Goal: Transaction & Acquisition: Purchase product/service

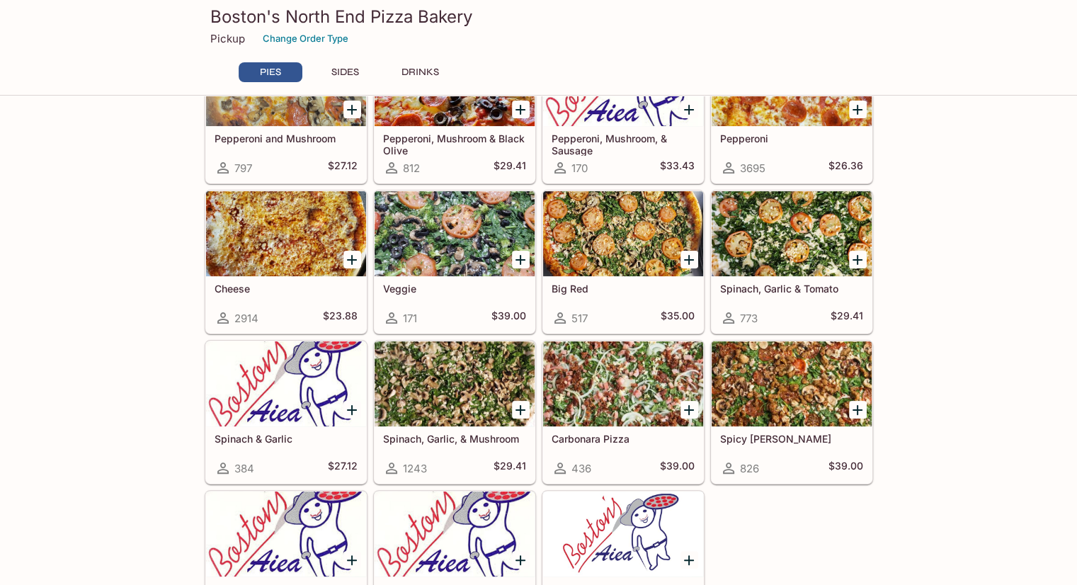
scroll to position [260, 0]
click at [611, 378] on div at bounding box center [623, 383] width 160 height 85
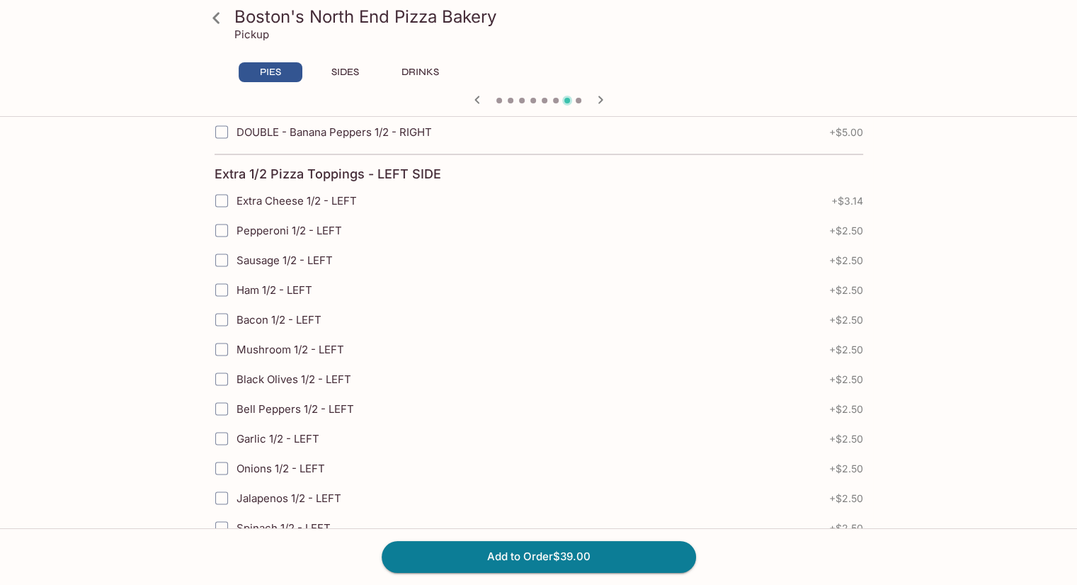
scroll to position [3147, 0]
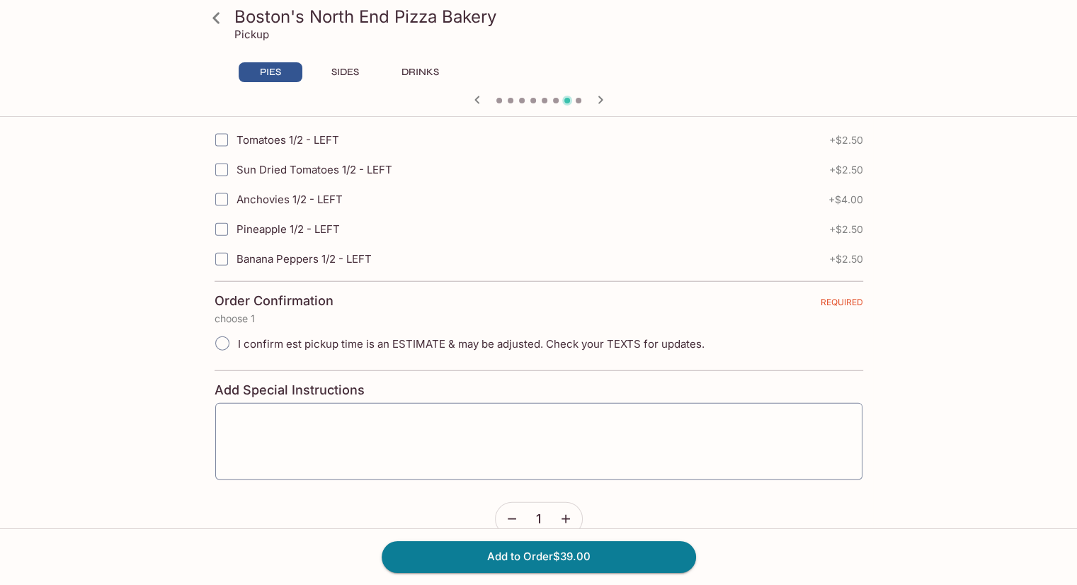
click at [374, 337] on span "I confirm est pickup time is an ESTIMATE & may be adjusted. Check your TEXTS fo…" at bounding box center [471, 343] width 467 height 13
click at [237, 329] on input "I confirm est pickup time is an ESTIMATE & may be adjusted. Check your TEXTS fo…" at bounding box center [223, 344] width 30 height 30
radio input "true"
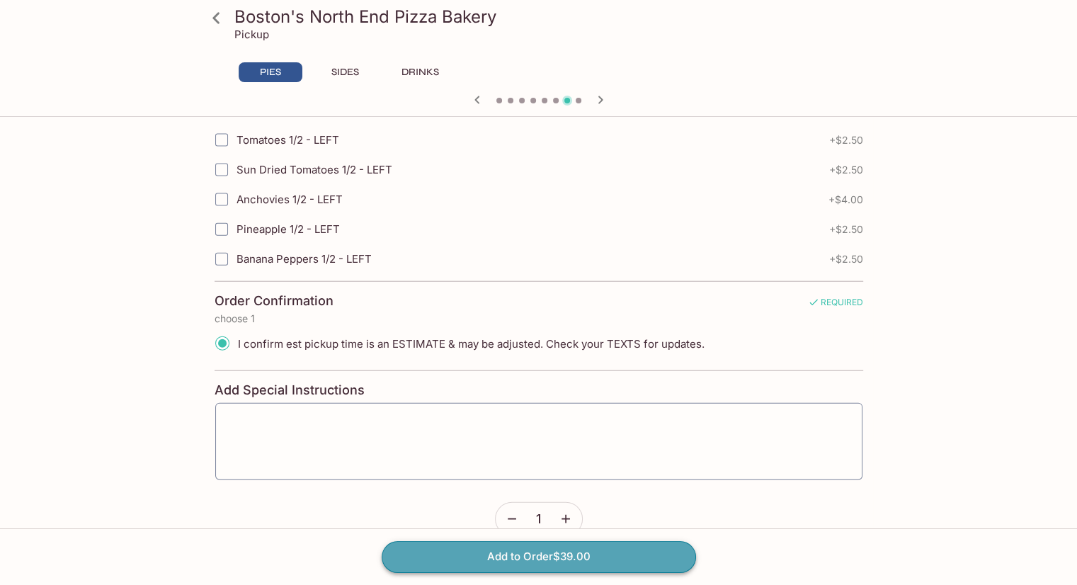
click at [469, 543] on button "Add to Order $39.00" at bounding box center [539, 556] width 314 height 31
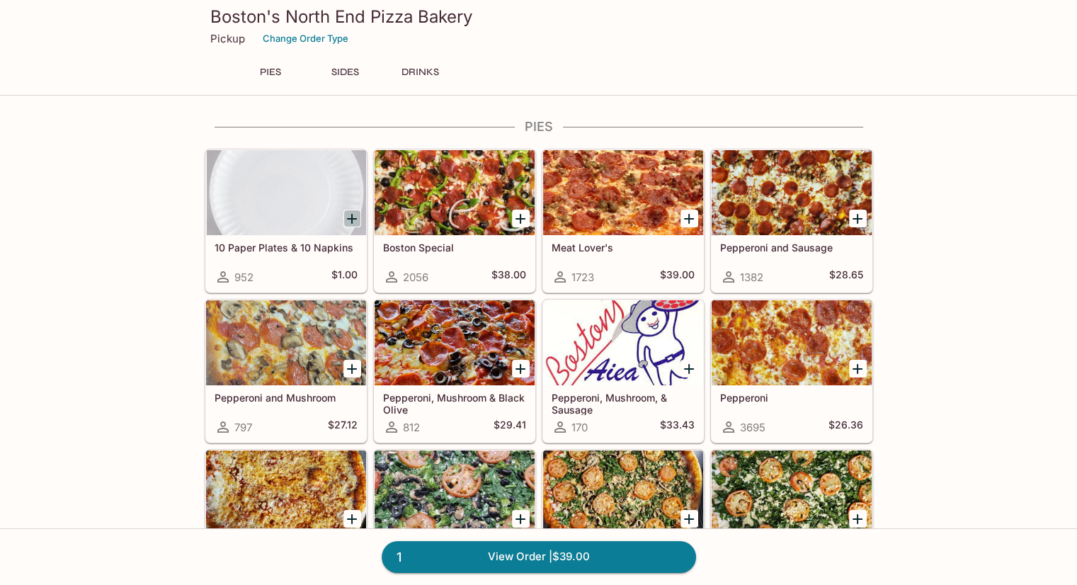
click at [353, 220] on icon "Add 10 Paper Plates & 10 Napkins" at bounding box center [352, 218] width 17 height 17
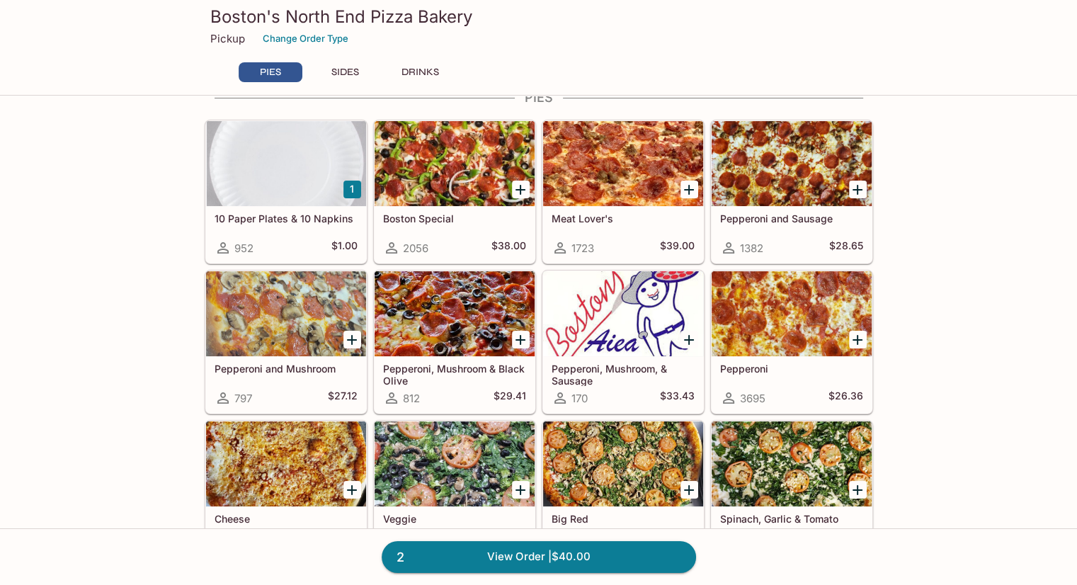
scroll to position [28, 0]
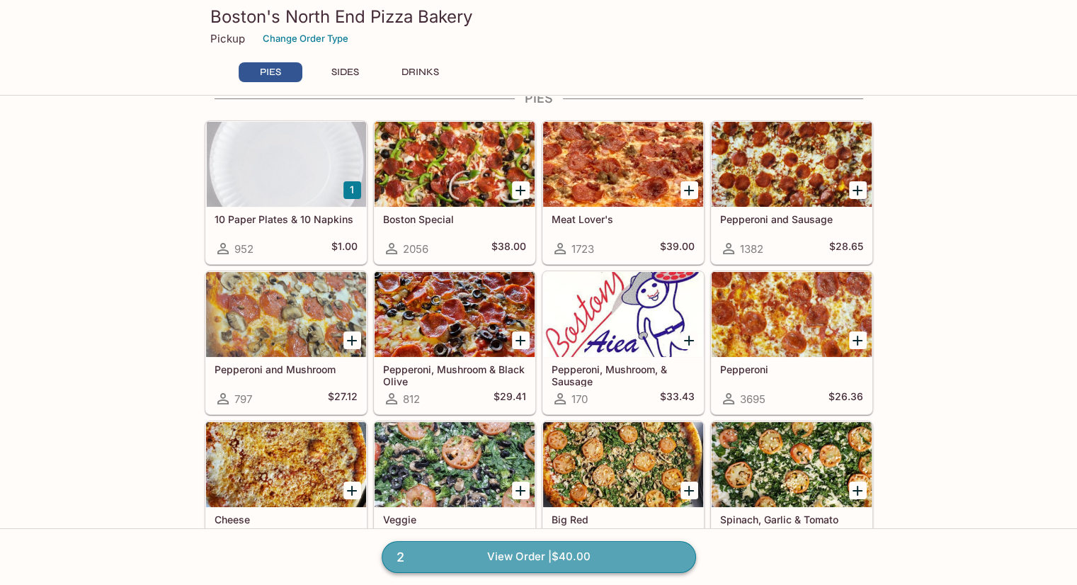
click at [540, 562] on link "2 View Order | $40.00" at bounding box center [539, 556] width 314 height 31
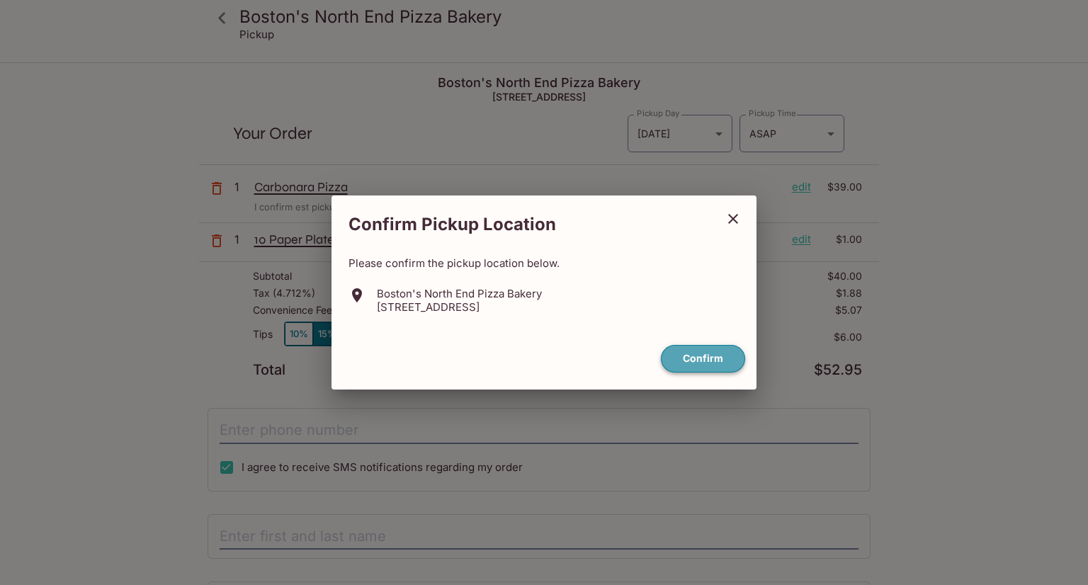
click at [728, 361] on button "Confirm" at bounding box center [703, 359] width 84 height 28
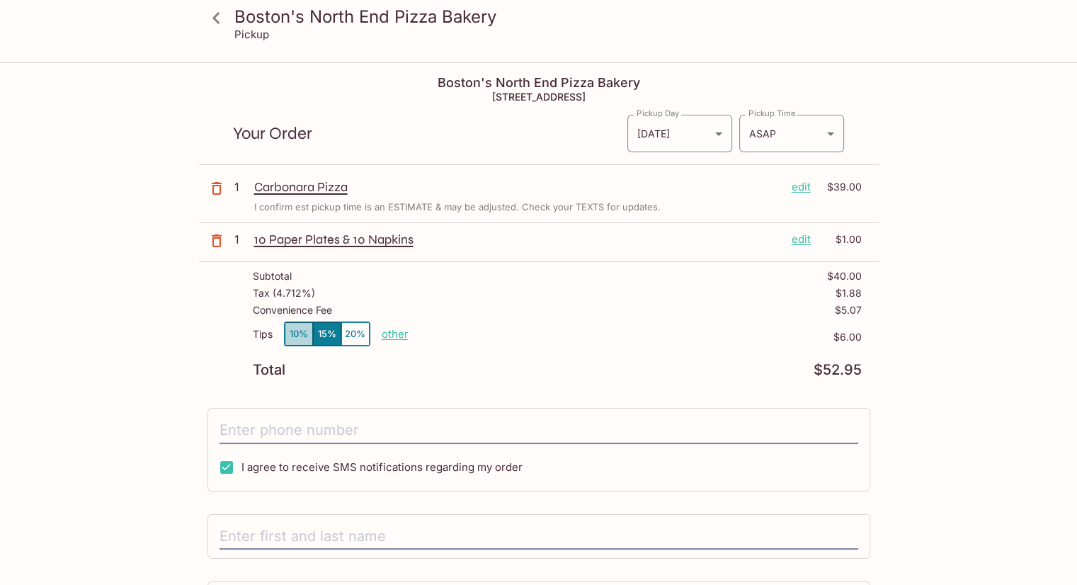
click at [295, 331] on button "10%" at bounding box center [299, 333] width 28 height 23
click at [317, 335] on button "15%" at bounding box center [327, 333] width 28 height 23
click at [286, 329] on button "10%" at bounding box center [299, 333] width 28 height 23
click at [307, 329] on button "10%" at bounding box center [299, 333] width 28 height 23
click at [326, 329] on button "15%" at bounding box center [327, 333] width 28 height 23
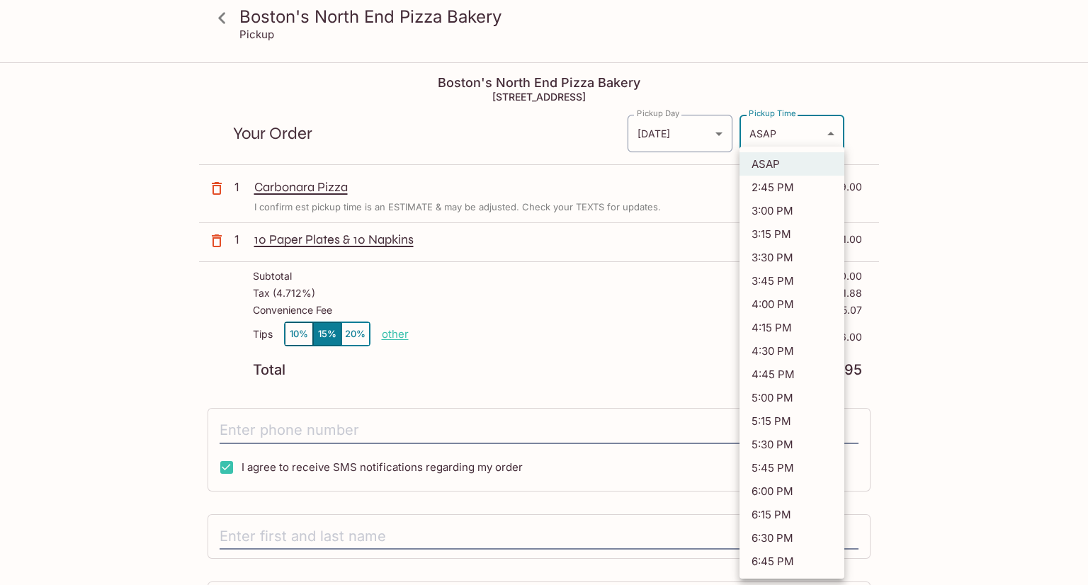
click at [771, 134] on body "Boston's North End Pizza Bakery Pickup Boston's North End Pizza Bakery [STREET_…" at bounding box center [544, 356] width 1088 height 585
click at [776, 258] on li "3:30 PM" at bounding box center [791, 257] width 105 height 23
type input "[DATE]T01:30:19.000000Z"
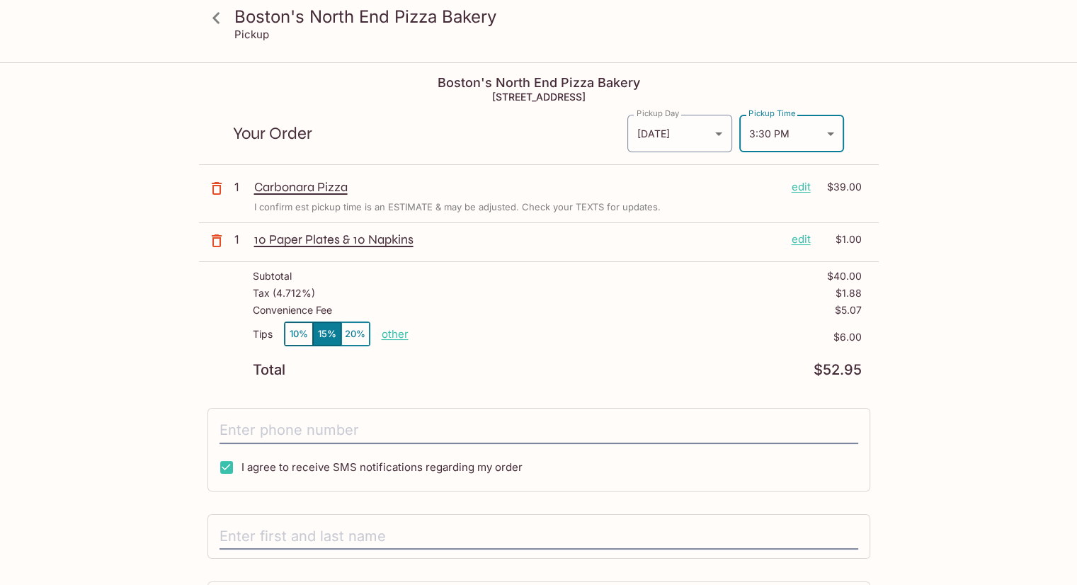
scroll to position [125, 0]
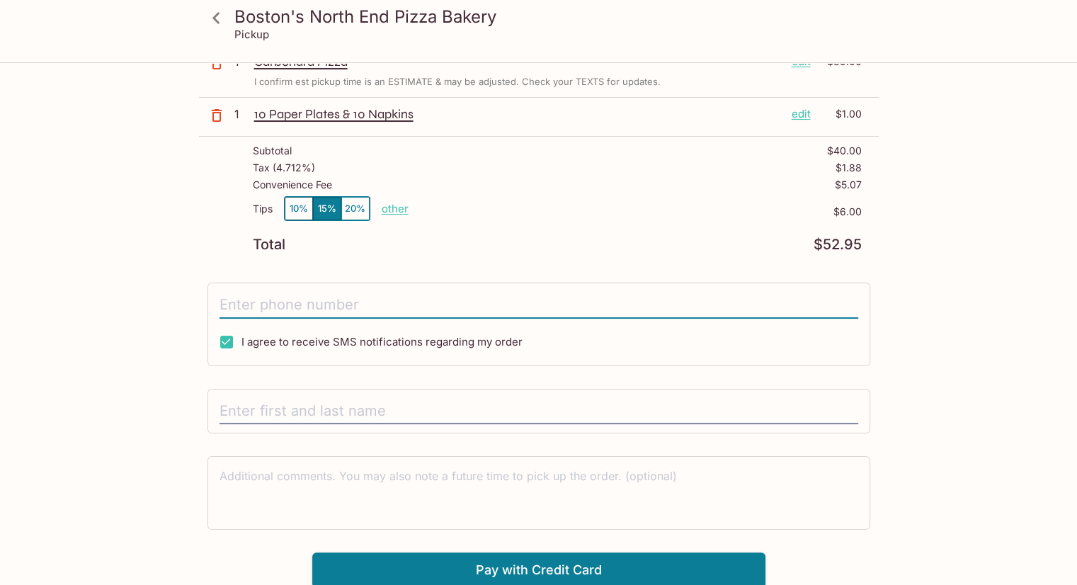
click at [436, 307] on input "tel" at bounding box center [539, 305] width 639 height 27
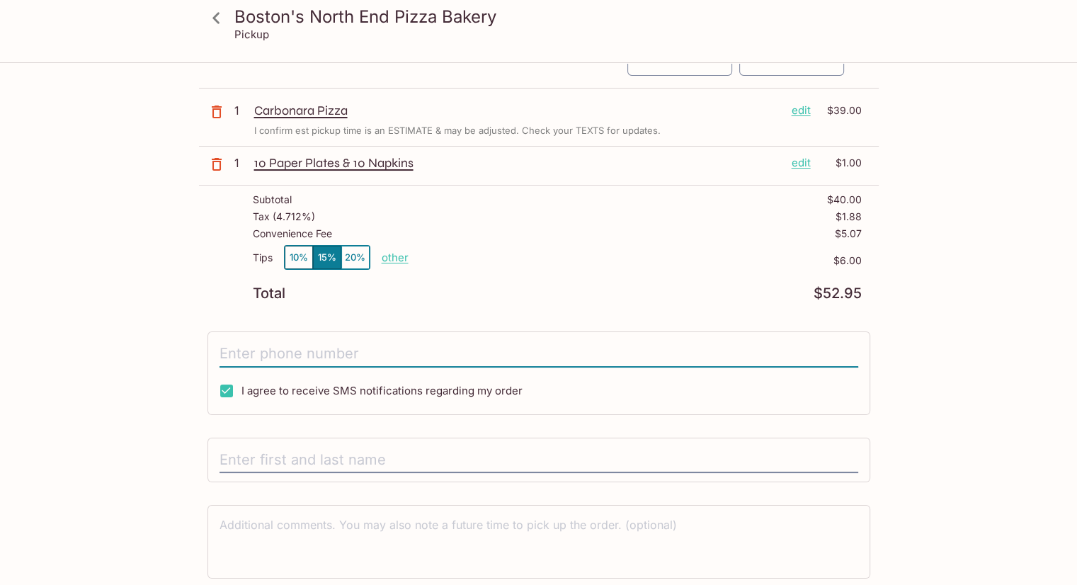
scroll to position [79, 0]
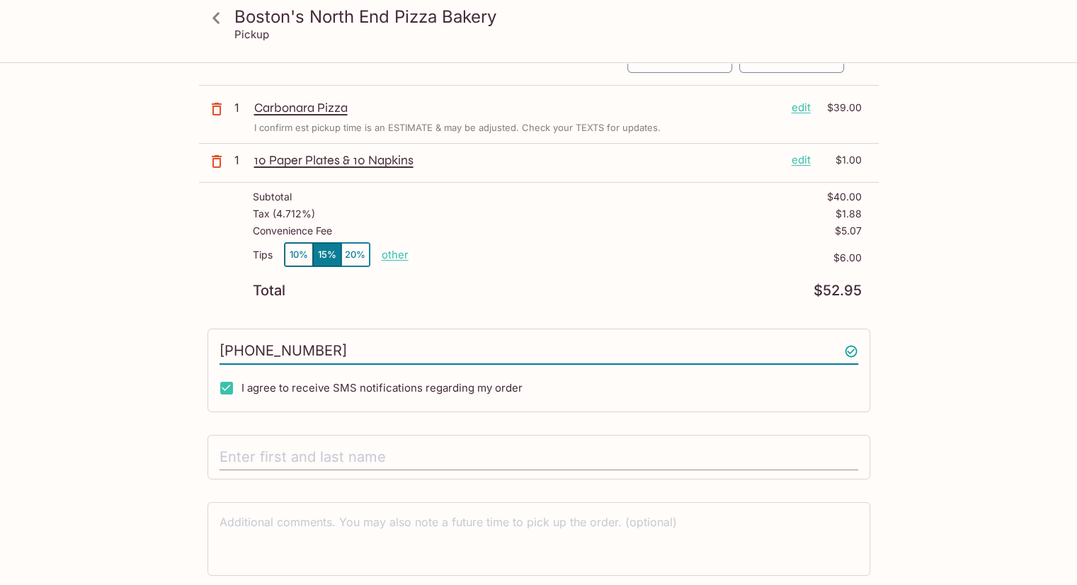
type input "[PHONE_NUMBER]"
click at [284, 448] on input "text" at bounding box center [539, 457] width 639 height 27
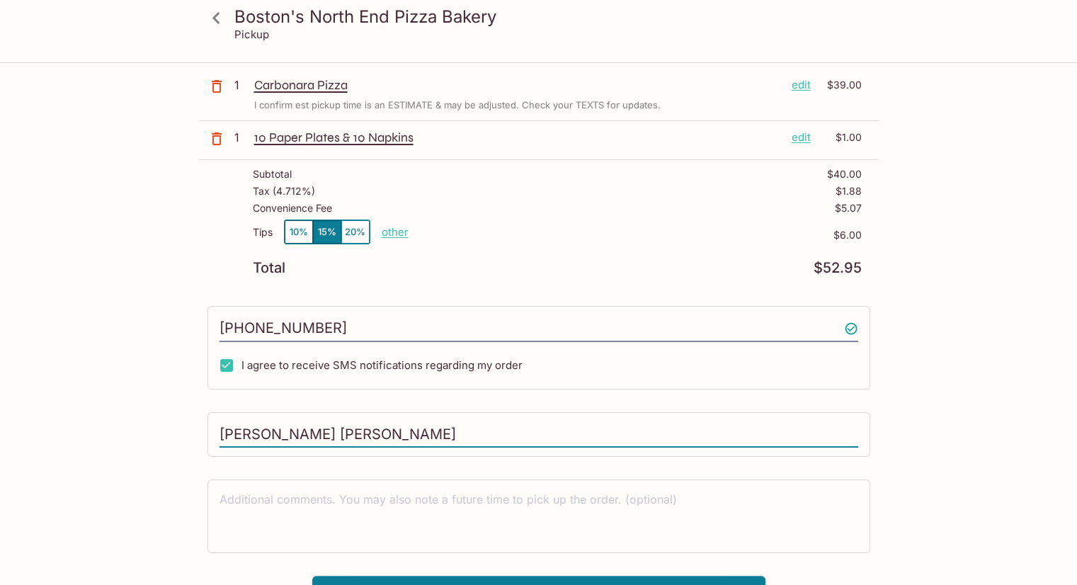
scroll to position [125, 0]
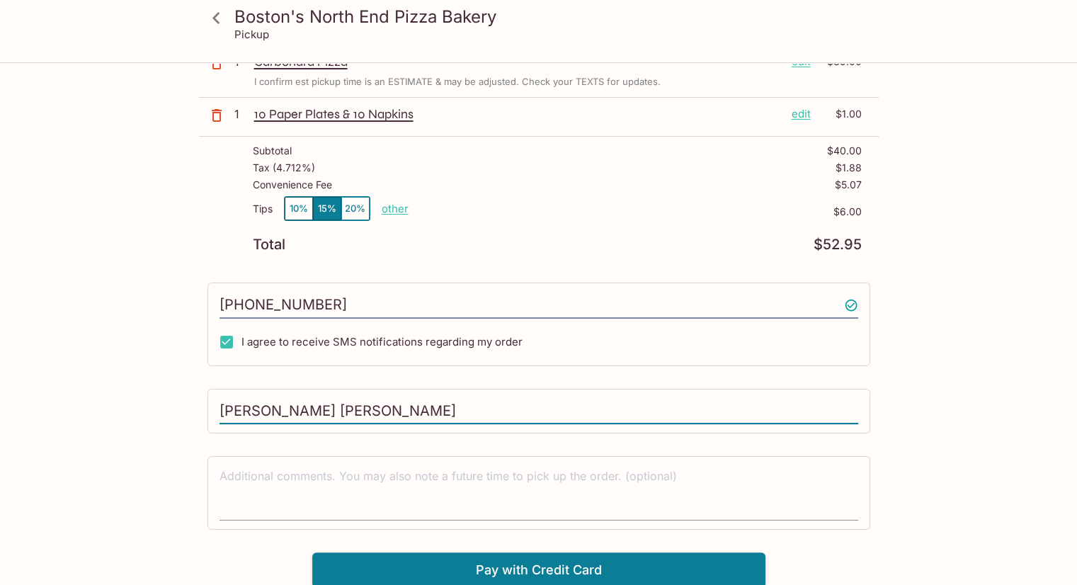
type input "[PERSON_NAME] [PERSON_NAME]"
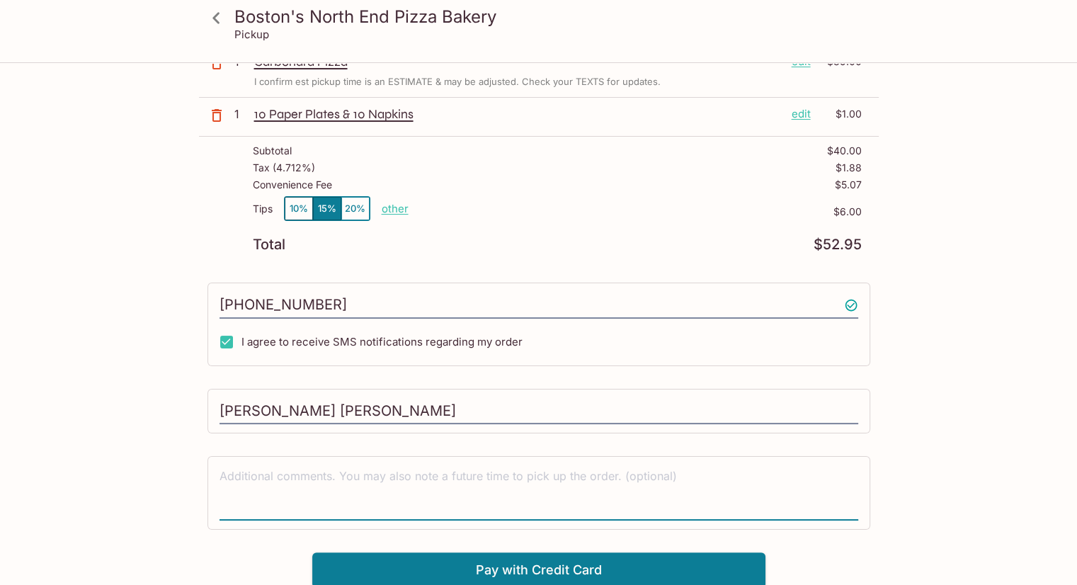
click at [286, 476] on textarea at bounding box center [539, 492] width 639 height 49
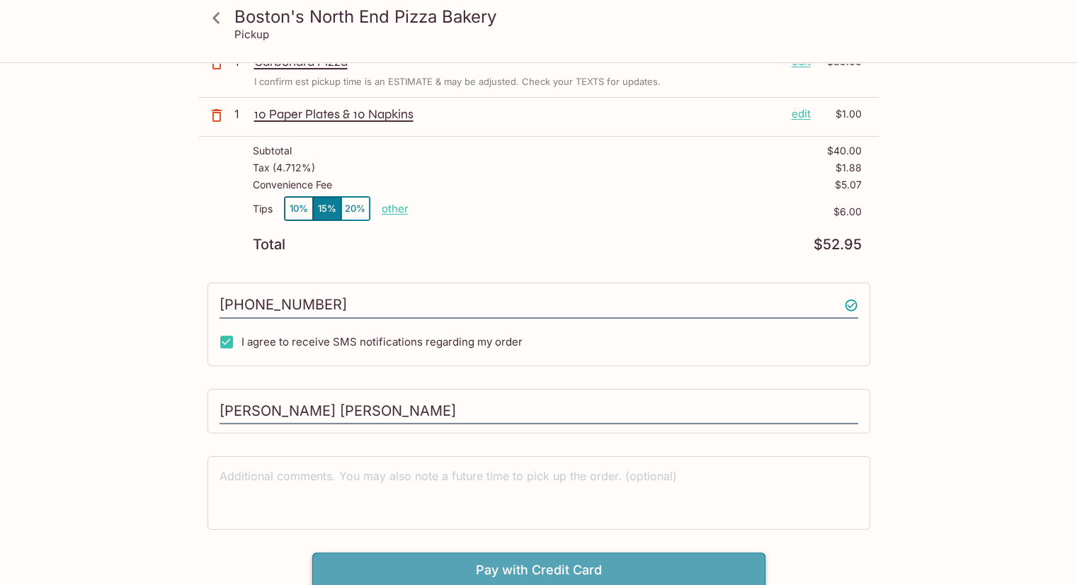
click at [385, 552] on button "Pay with Credit Card" at bounding box center [538, 569] width 453 height 35
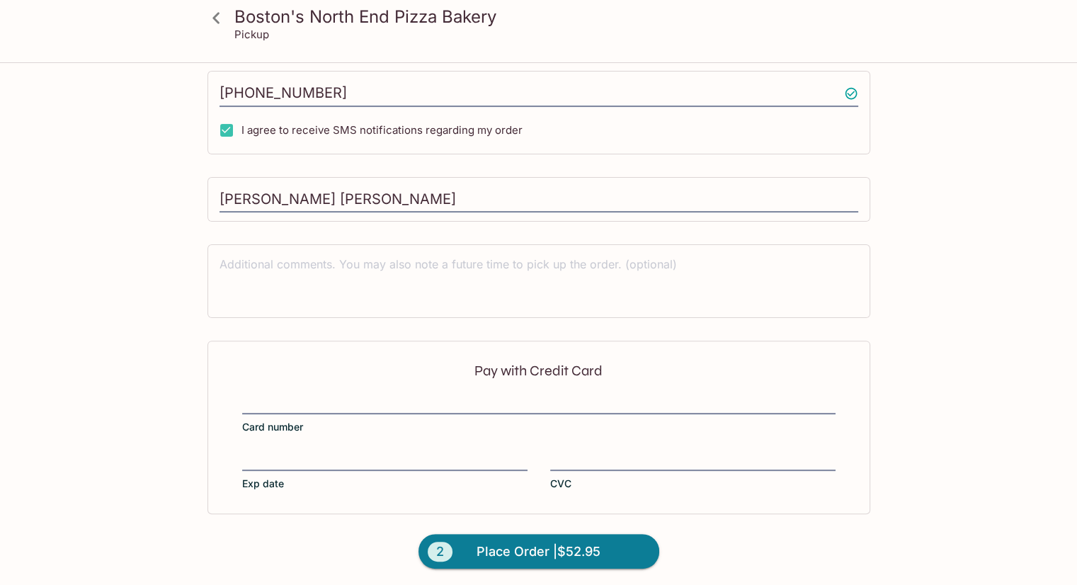
scroll to position [0, 0]
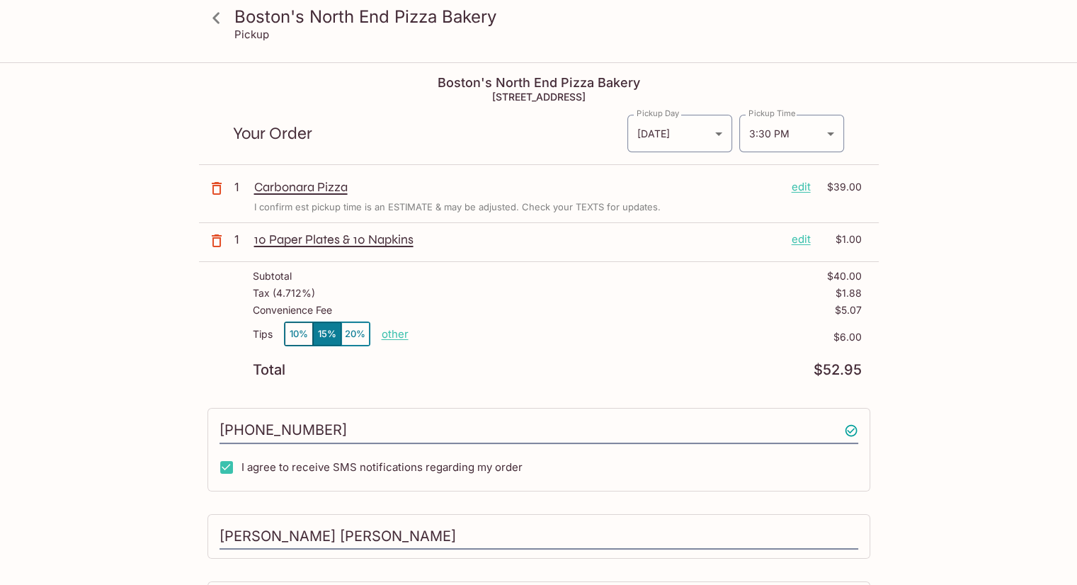
click at [564, 103] on div "Your Order Pickup Day [DATE] [DATE] Pickup Day Pickup Time 3:30 PM [DATE]T01:30…" at bounding box center [539, 128] width 680 height 74
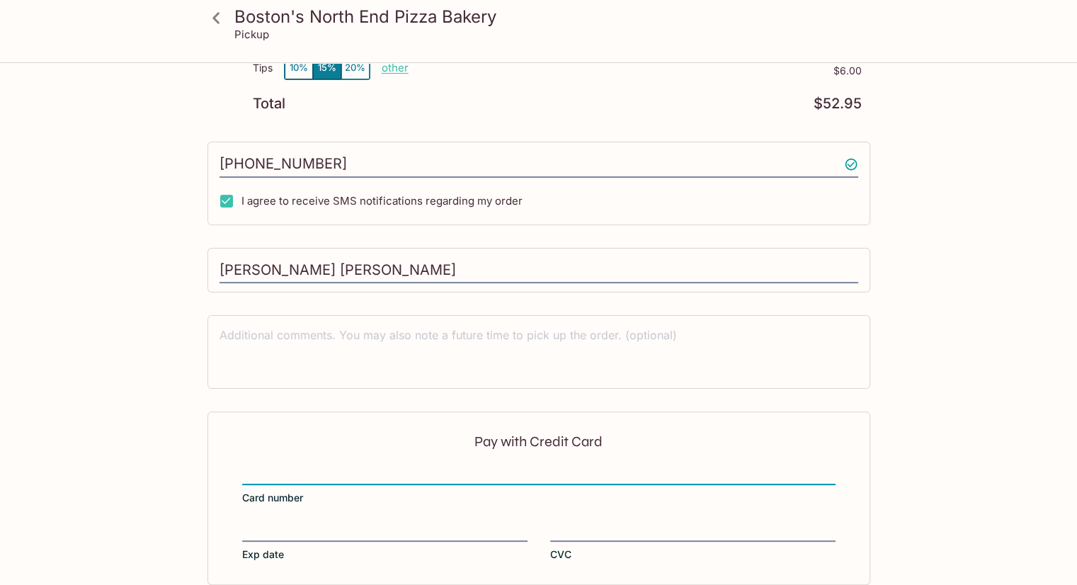
scroll to position [337, 0]
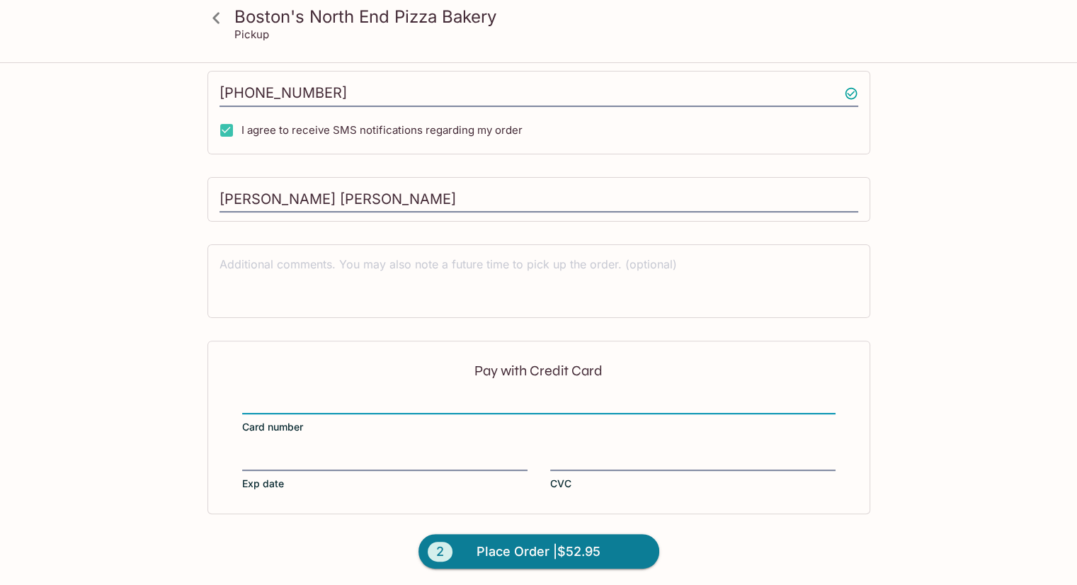
click at [474, 390] on div "Pay with Credit Card Card number Exp date CVC" at bounding box center [539, 427] width 663 height 173
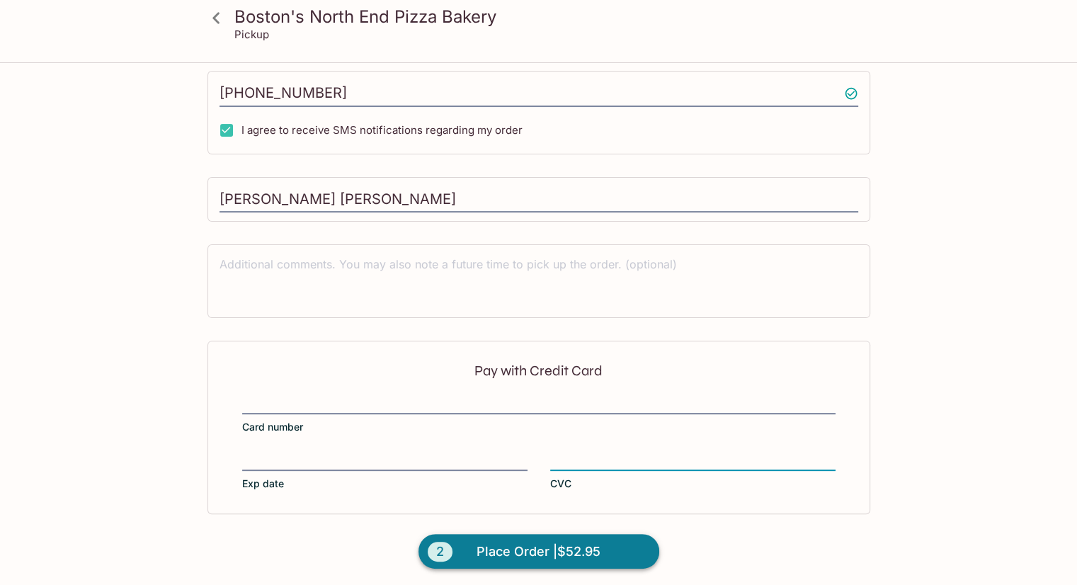
click at [519, 541] on span "Place Order | $52.95" at bounding box center [539, 551] width 124 height 23
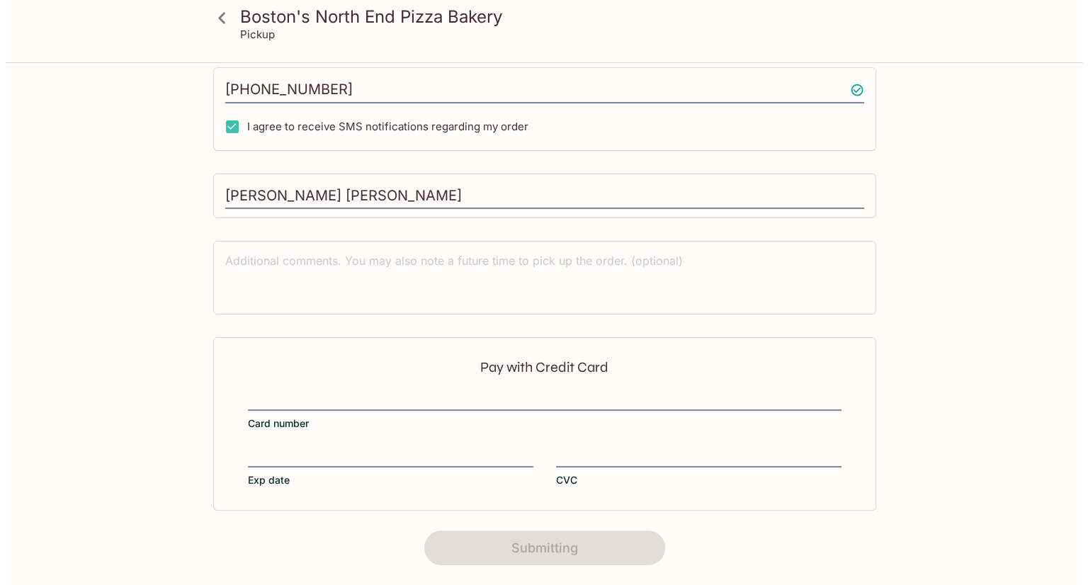
scroll to position [0, 0]
